Goal: Use online tool/utility: Utilize a website feature to perform a specific function

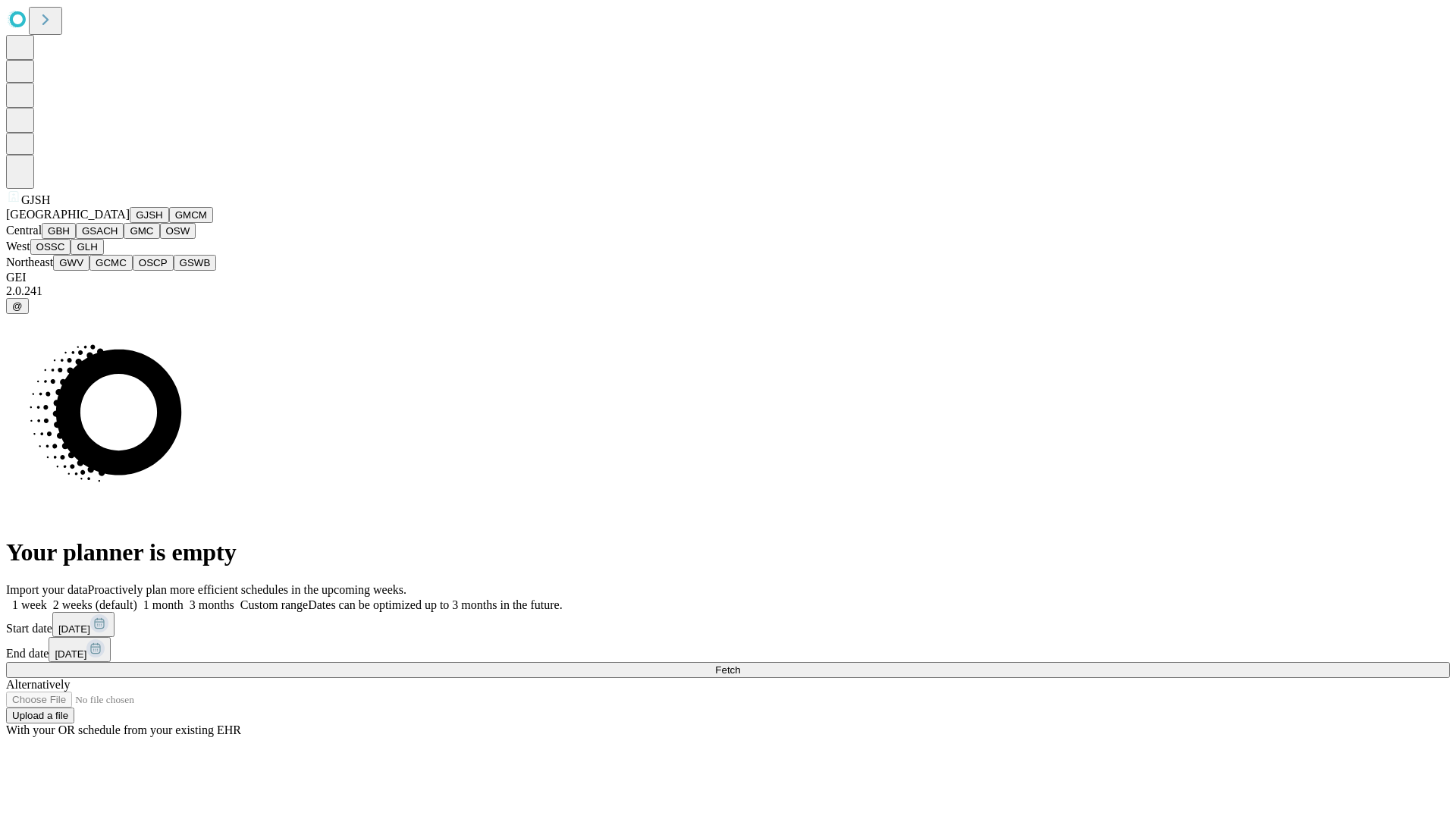
click at [130, 223] on button "GJSH" at bounding box center [150, 215] width 40 height 16
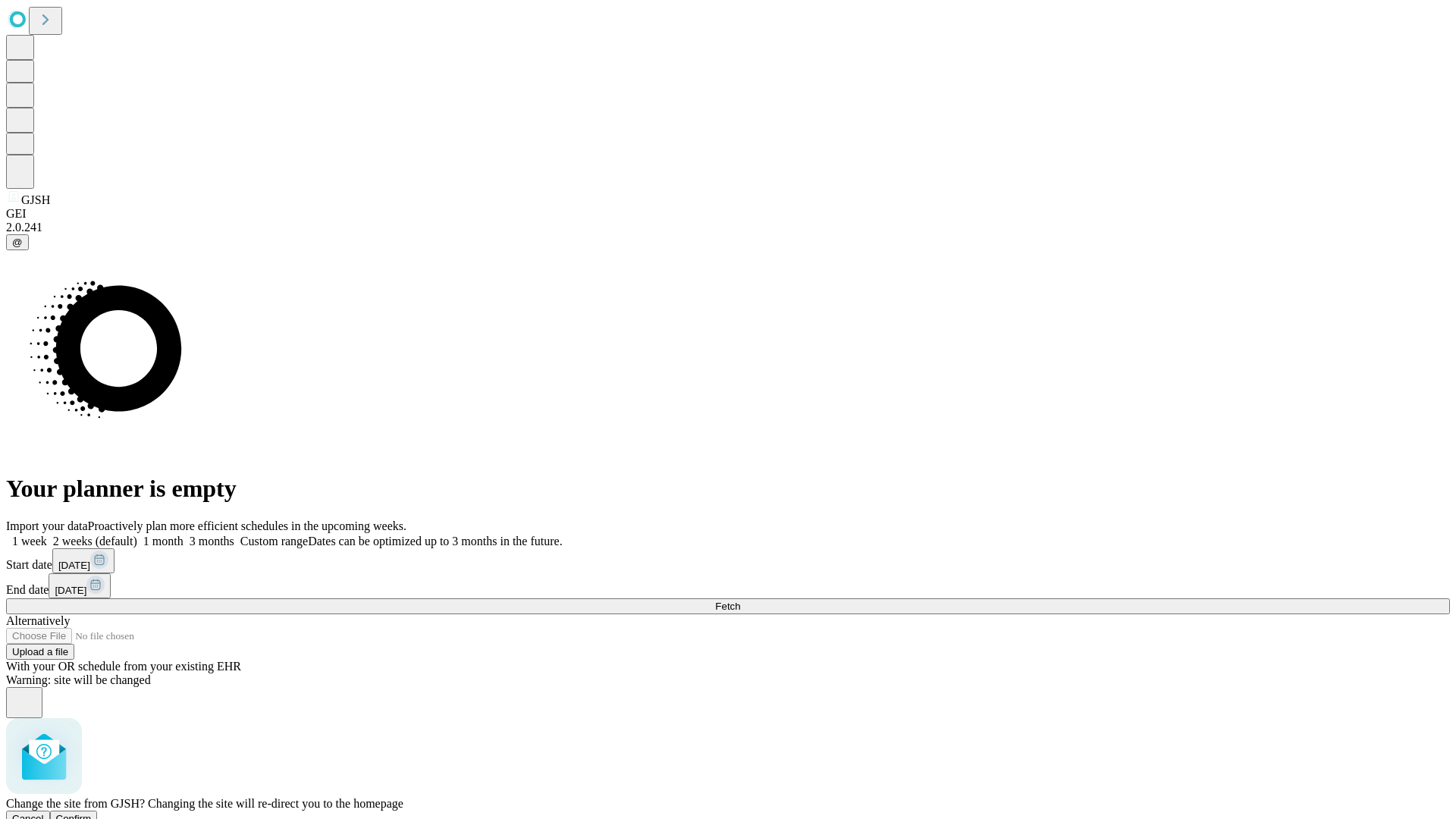
click at [92, 813] on span "Confirm" at bounding box center [74, 818] width 36 height 11
click at [183, 535] on label "1 month" at bounding box center [160, 541] width 47 height 13
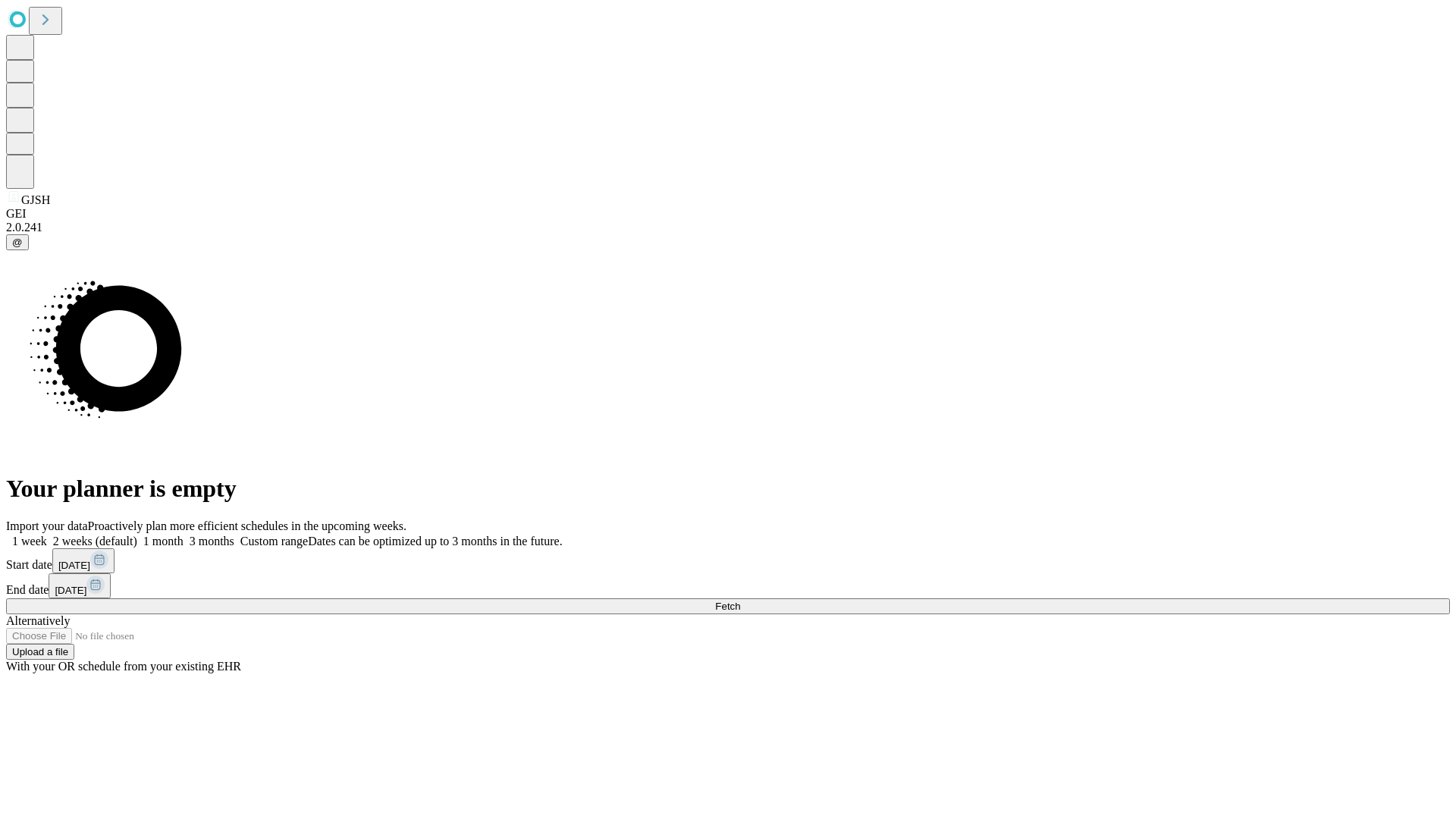
click at [740, 601] on span "Fetch" at bounding box center [727, 606] width 25 height 11
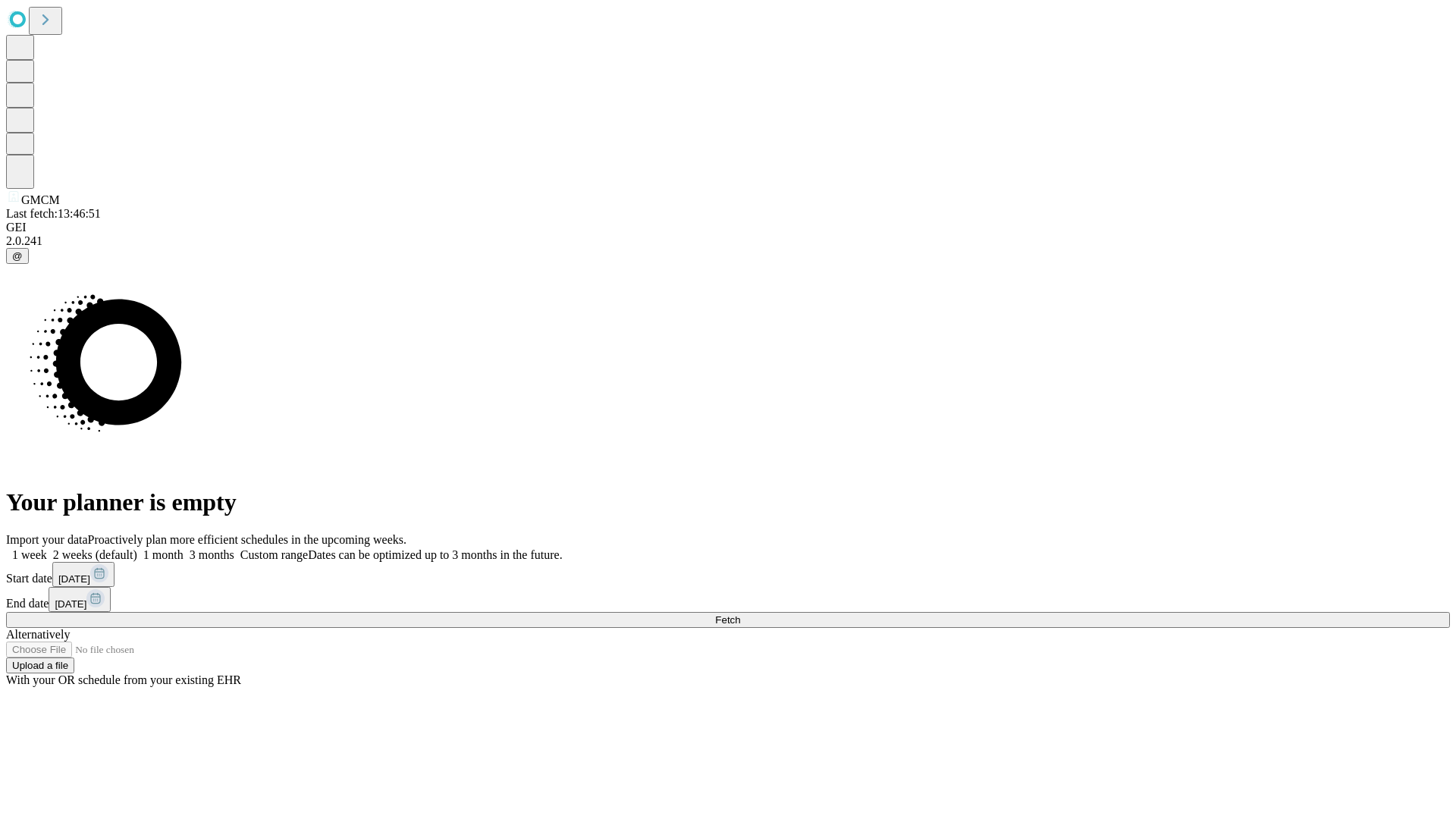
click at [183, 549] on label "1 month" at bounding box center [160, 555] width 47 height 13
click at [740, 614] on span "Fetch" at bounding box center [727, 619] width 25 height 11
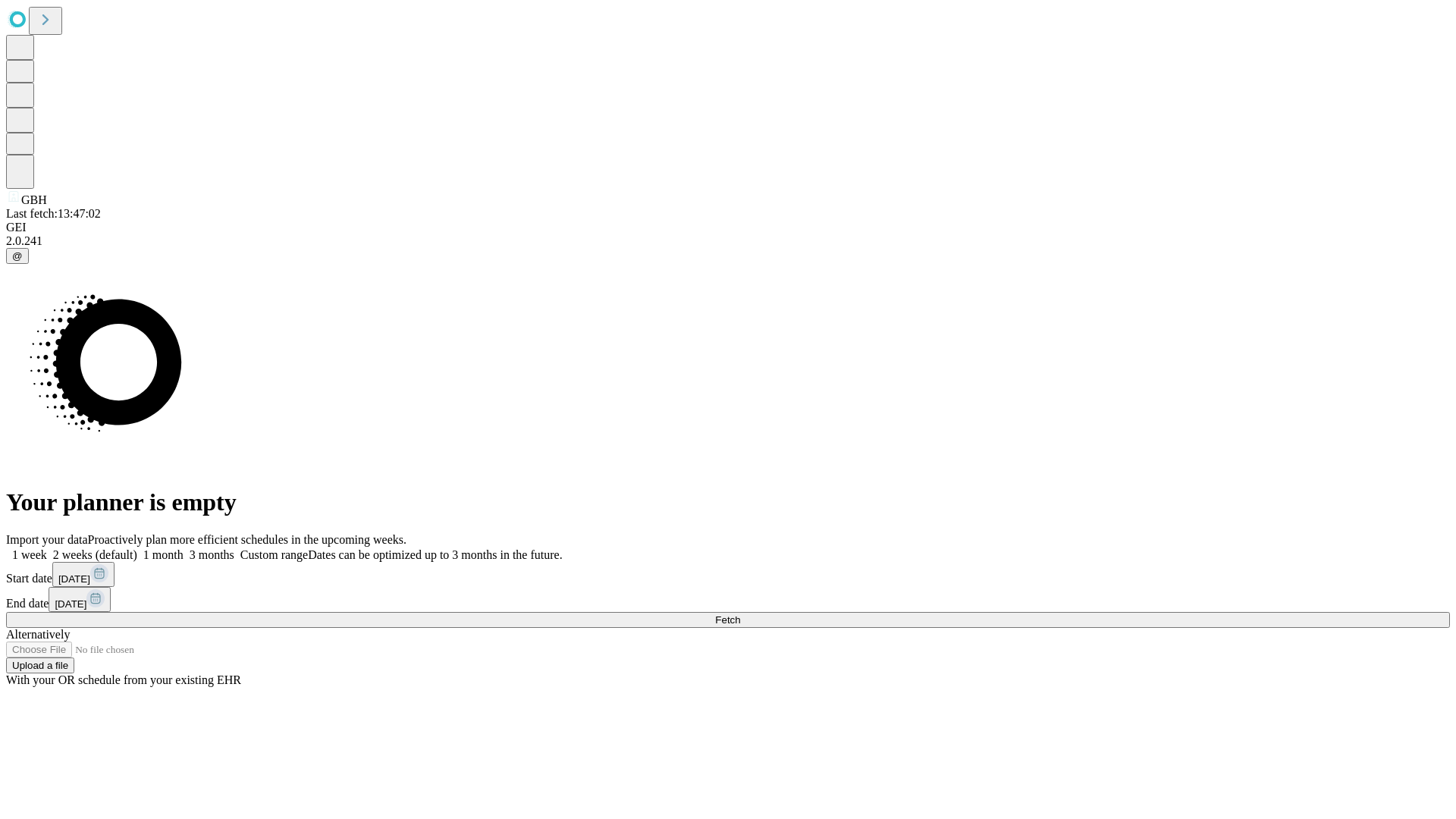
click at [183, 549] on label "1 month" at bounding box center [160, 555] width 47 height 13
click at [740, 614] on span "Fetch" at bounding box center [727, 619] width 25 height 11
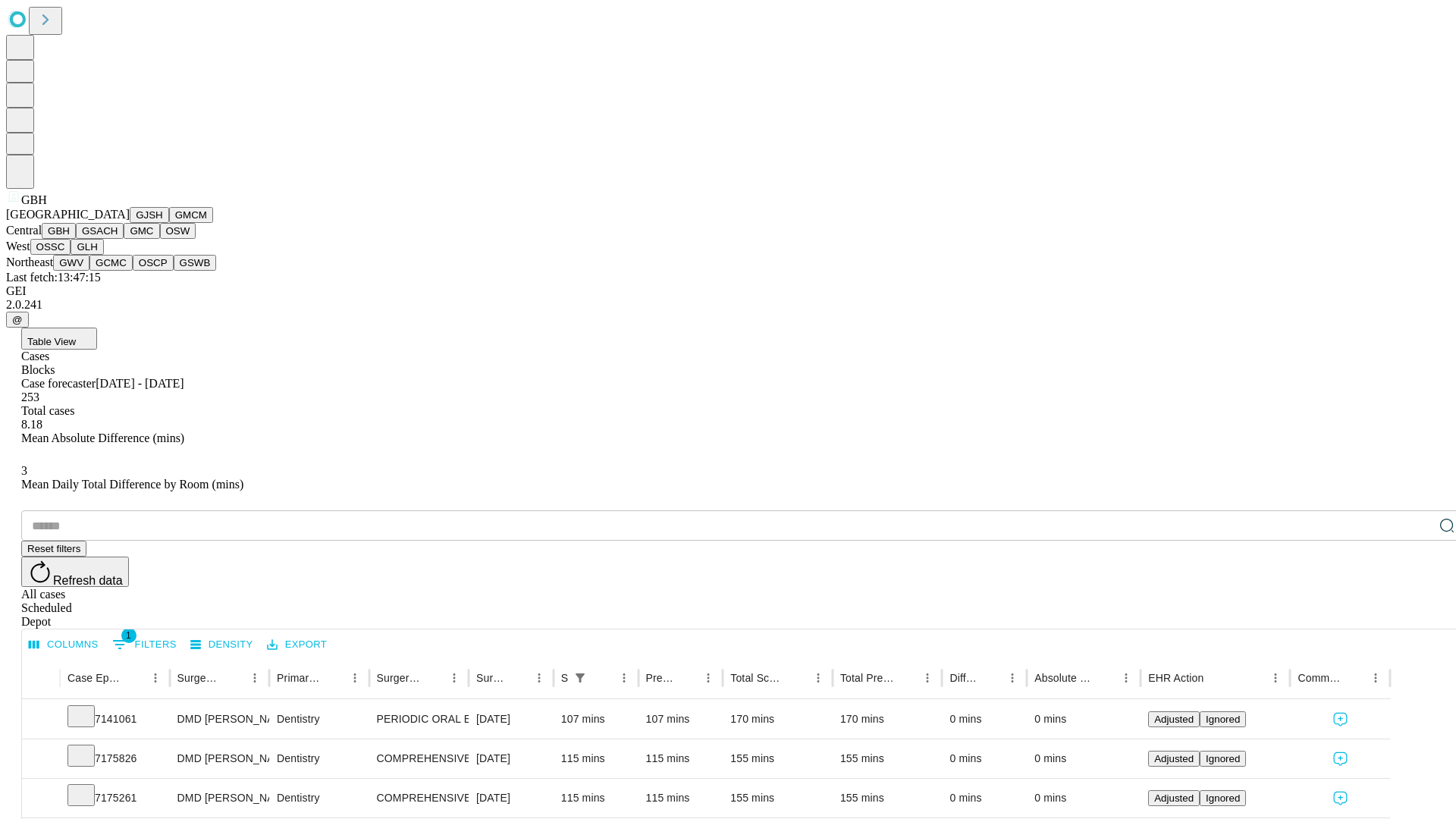
click at [118, 239] on button "GSACH" at bounding box center [100, 231] width 48 height 16
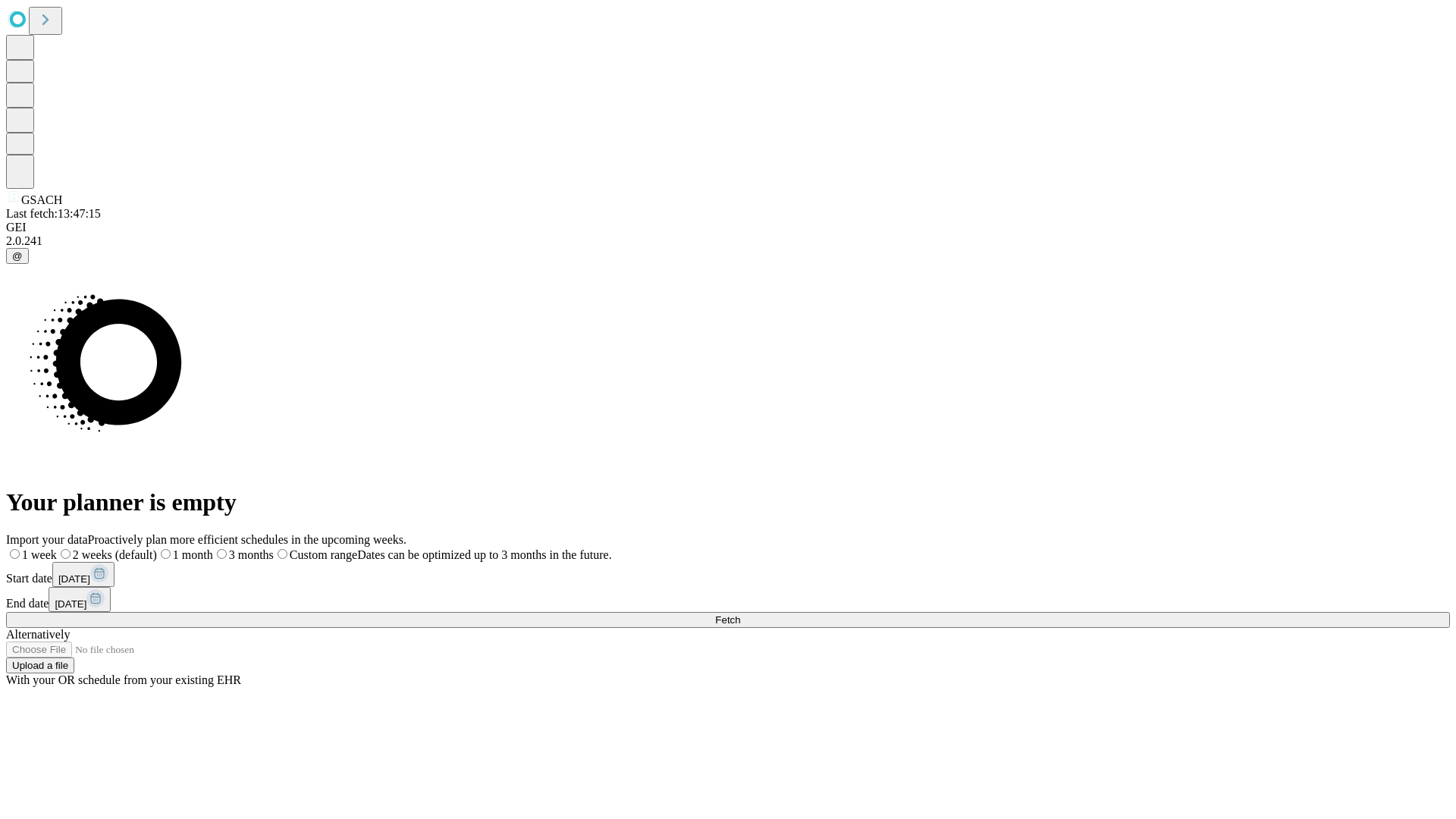
click at [740, 614] on span "Fetch" at bounding box center [727, 619] width 25 height 11
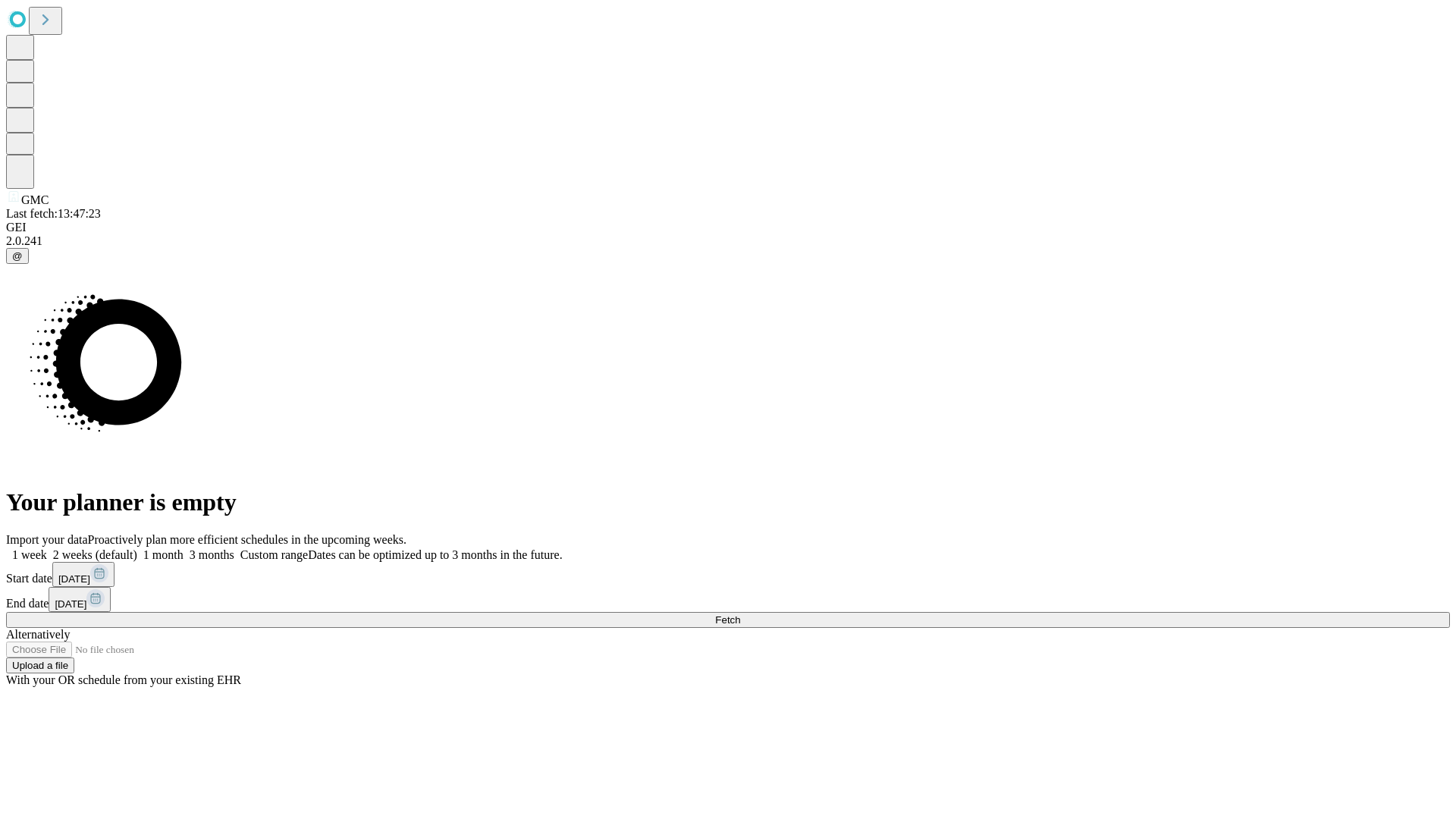
click at [183, 549] on label "1 month" at bounding box center [160, 555] width 47 height 13
click at [740, 614] on span "Fetch" at bounding box center [727, 619] width 25 height 11
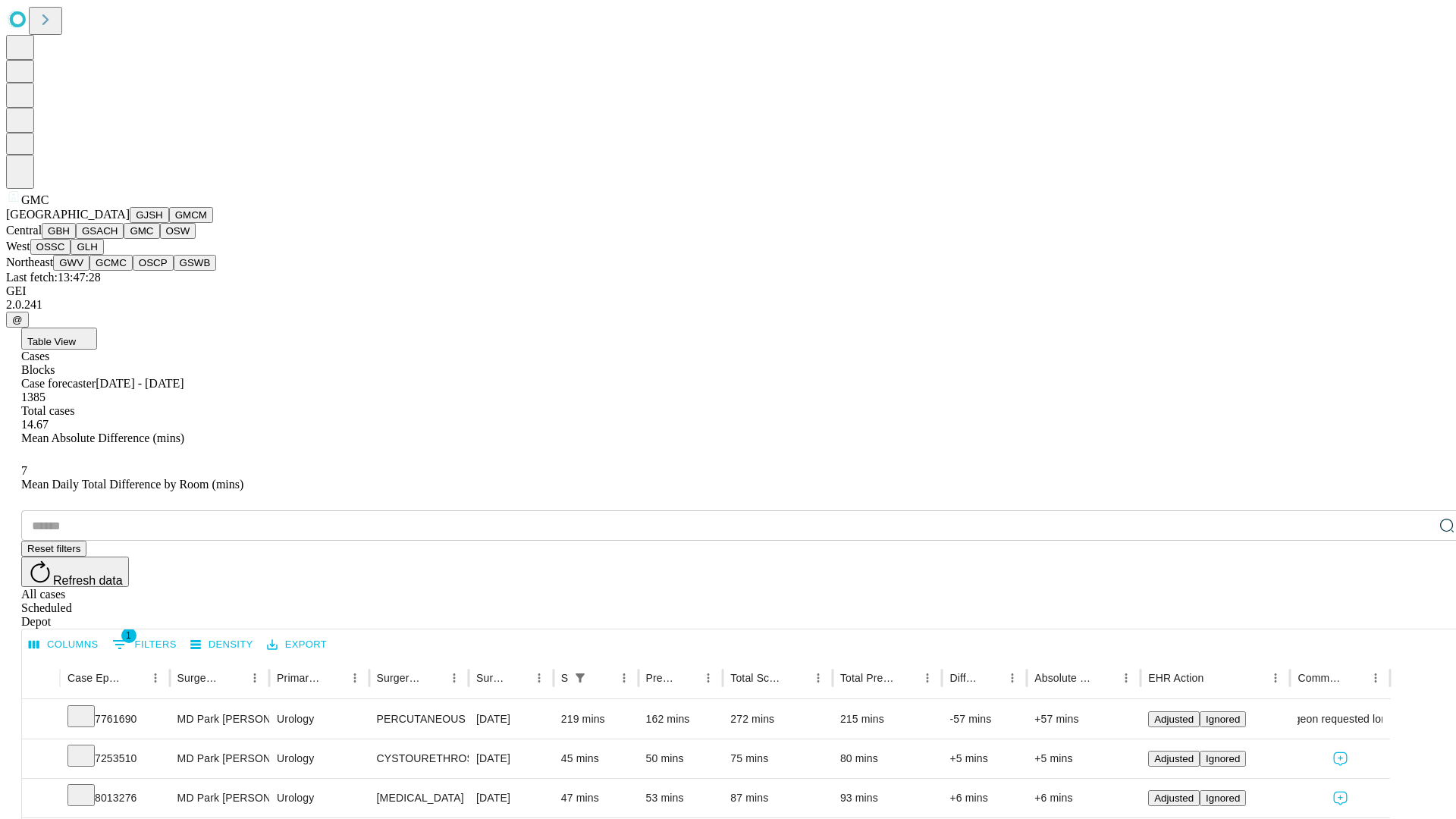
click at [160, 239] on button "OSW" at bounding box center [178, 231] width 37 height 16
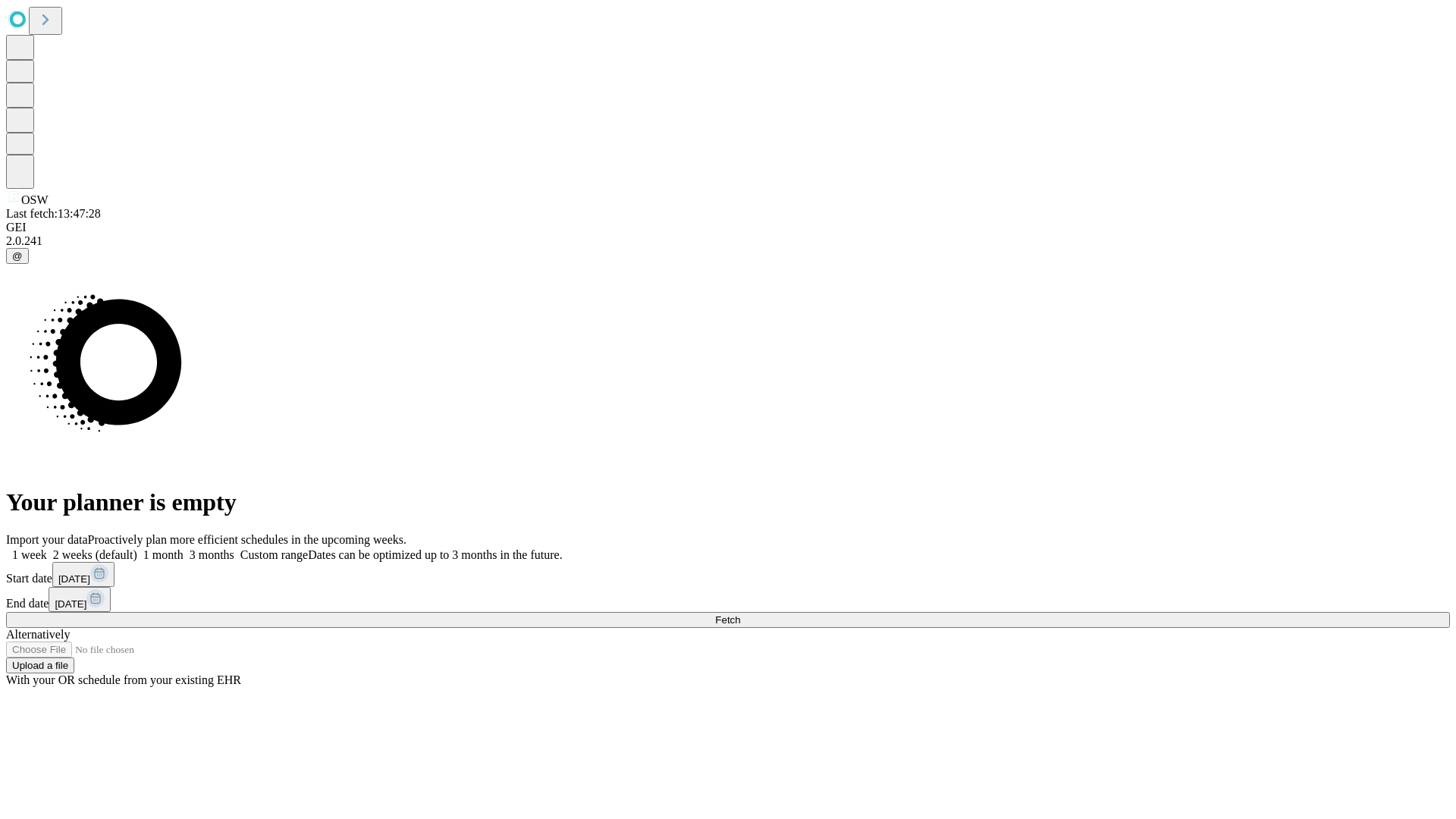
click at [183, 549] on label "1 month" at bounding box center [160, 555] width 47 height 13
click at [740, 614] on span "Fetch" at bounding box center [727, 619] width 25 height 11
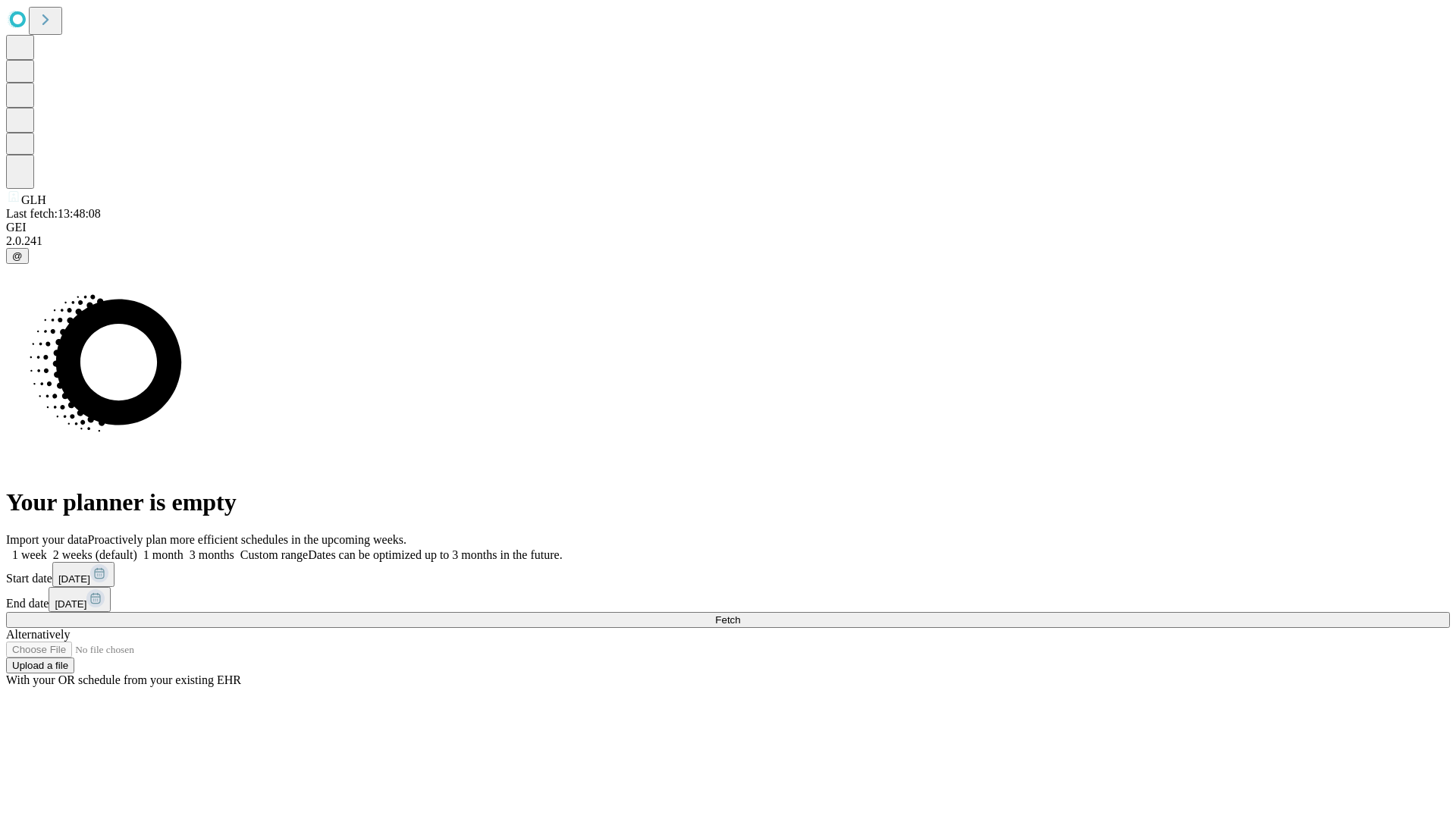
click at [183, 549] on label "1 month" at bounding box center [160, 555] width 47 height 13
click at [740, 614] on span "Fetch" at bounding box center [727, 619] width 25 height 11
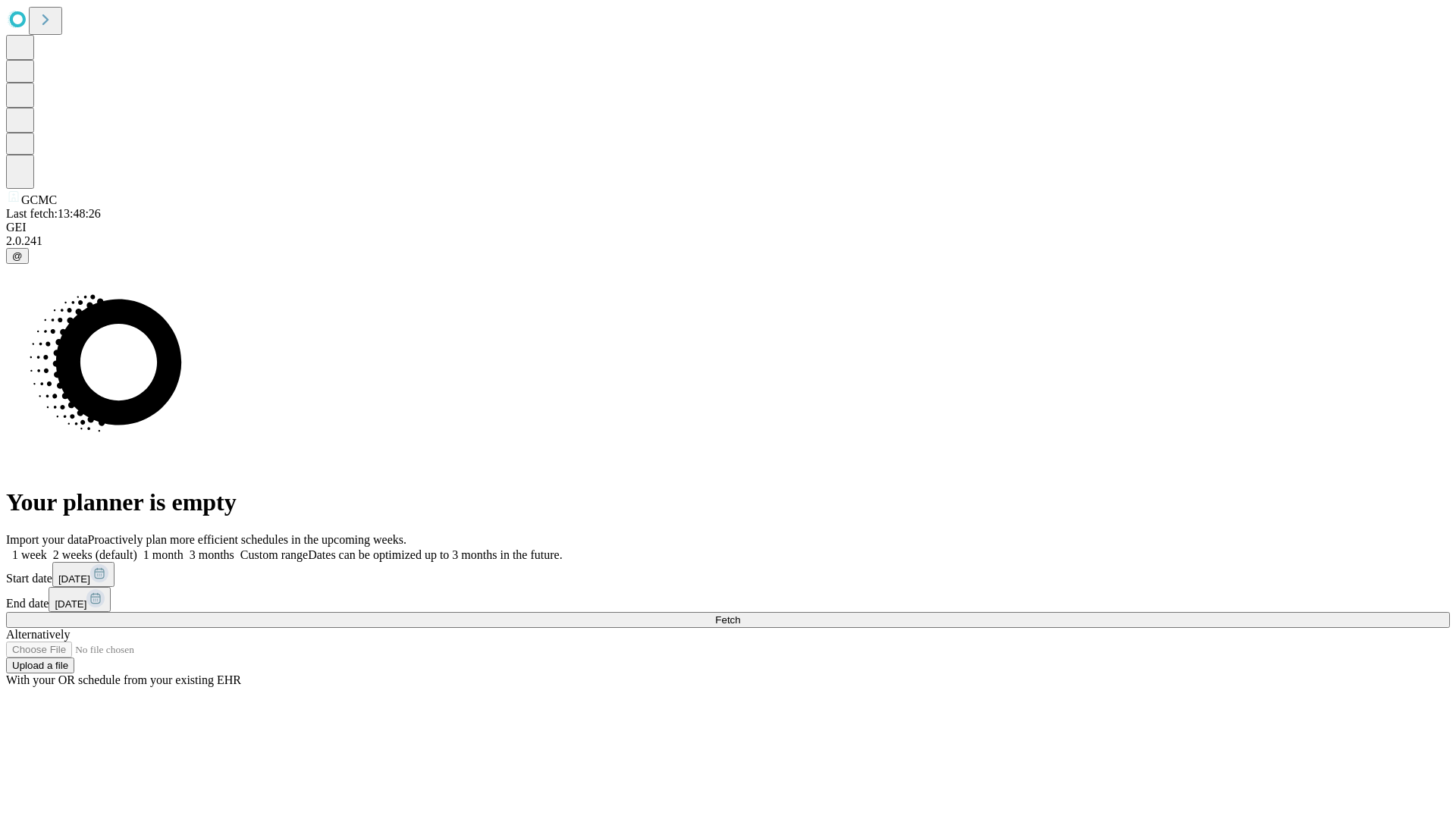
click at [183, 549] on label "1 month" at bounding box center [160, 555] width 47 height 13
click at [740, 614] on span "Fetch" at bounding box center [727, 619] width 25 height 11
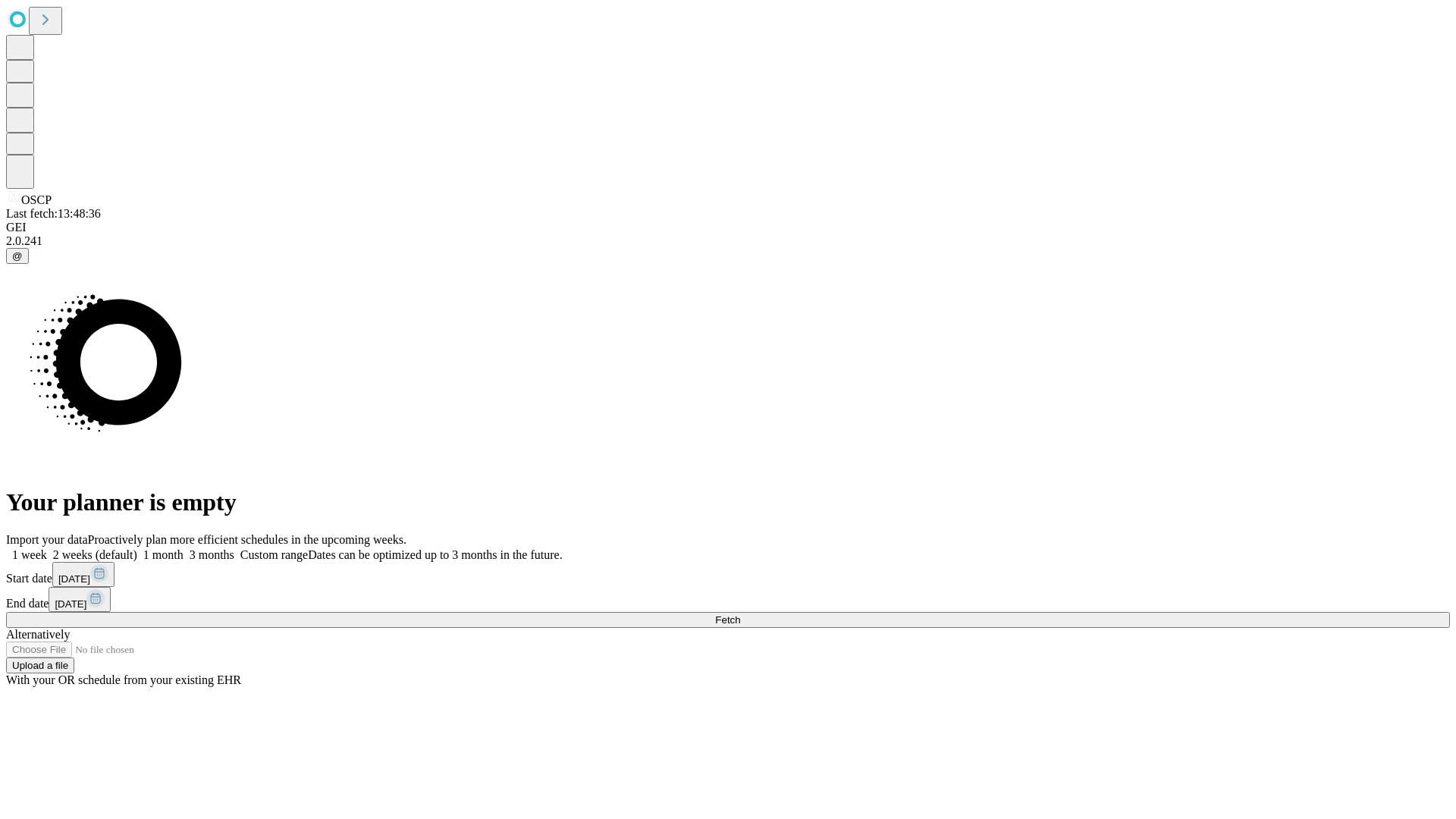
click at [183, 549] on label "1 month" at bounding box center [160, 555] width 47 height 13
click at [740, 614] on span "Fetch" at bounding box center [727, 619] width 25 height 11
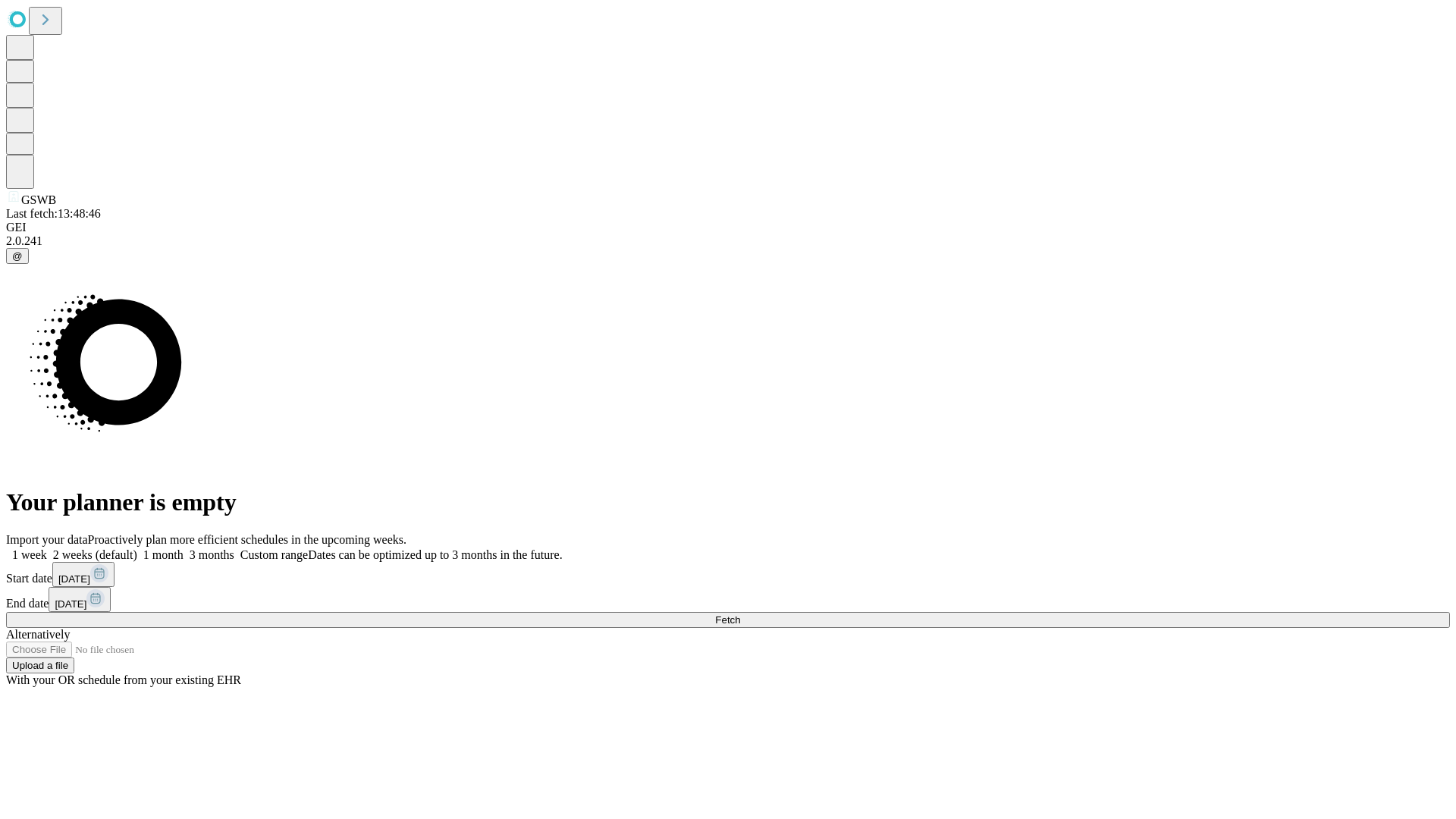
click at [183, 549] on label "1 month" at bounding box center [160, 555] width 47 height 13
click at [740, 614] on span "Fetch" at bounding box center [727, 619] width 25 height 11
